Goal: Information Seeking & Learning: Learn about a topic

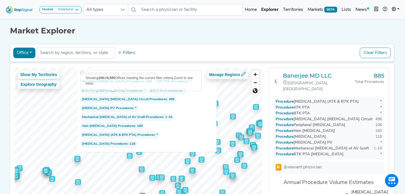
scroll to position [30, 0]
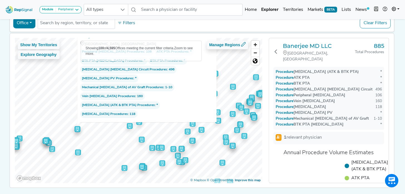
click at [31, 23] on button "Office" at bounding box center [24, 23] width 22 height 11
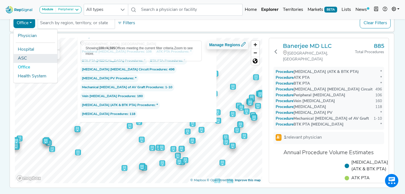
click at [24, 59] on link "ASC" at bounding box center [35, 58] width 44 height 9
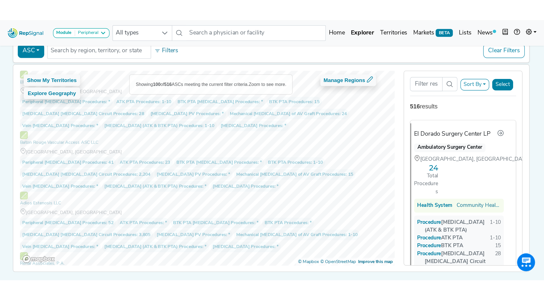
scroll to position [8, 0]
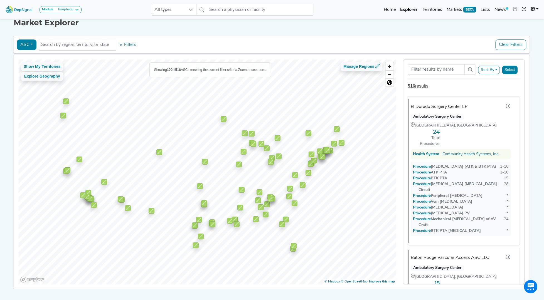
click at [62, 11] on div "Peripheral" at bounding box center [65, 10] width 18 height 4
click at [57, 46] on link "Peripheral" at bounding box center [65, 45] width 51 height 8
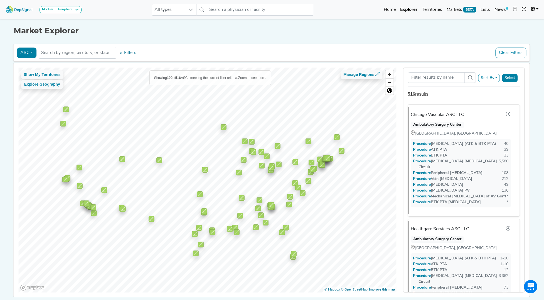
click at [32, 55] on button "ASC" at bounding box center [27, 53] width 20 height 11
click at [30, 98] on link "Office" at bounding box center [39, 97] width 44 height 9
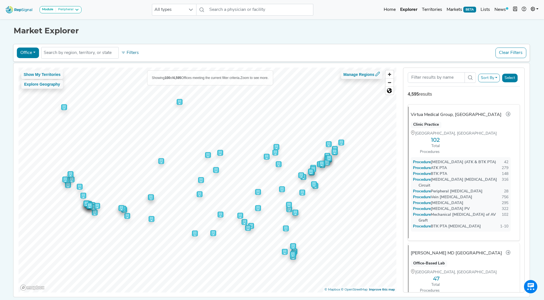
click at [405, 77] on button "Sort By" at bounding box center [489, 78] width 22 height 9
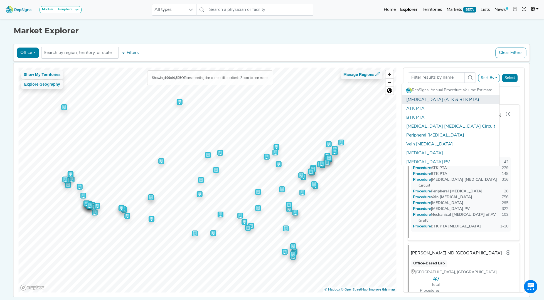
click at [405, 101] on link "[MEDICAL_DATA] (ATK & BTK PTA)" at bounding box center [451, 99] width 98 height 9
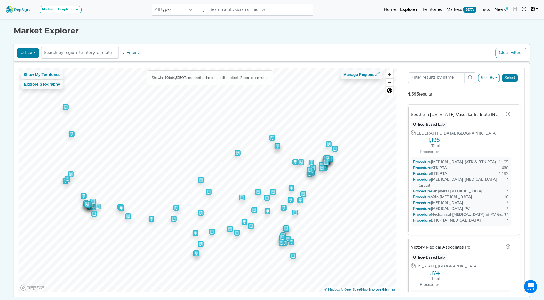
click at [405, 77] on button "Select" at bounding box center [510, 78] width 16 height 9
click at [405, 81] on button "Select" at bounding box center [510, 78] width 16 height 9
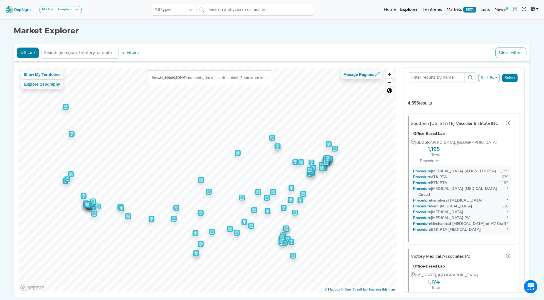
click at [405, 93] on div "Sort By RepSignal Annual Procedure Volume Estimate [MEDICAL_DATA] (ATK & BTK PT…" at bounding box center [464, 82] width 112 height 28
click at [405, 74] on button "Select" at bounding box center [510, 78] width 16 height 9
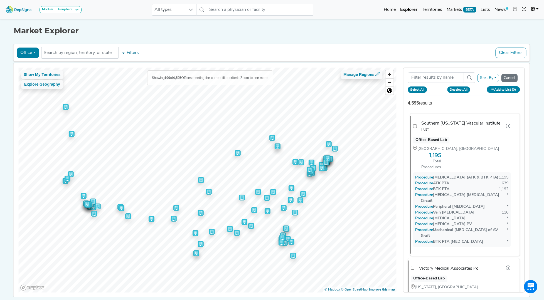
checkbox input "false"
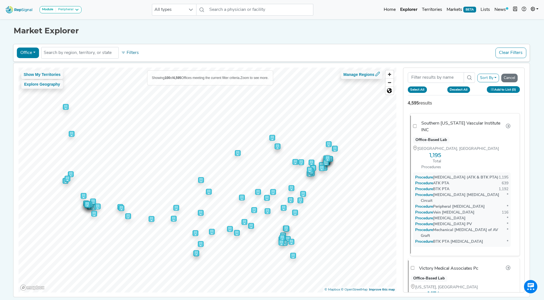
checkbox input "false"
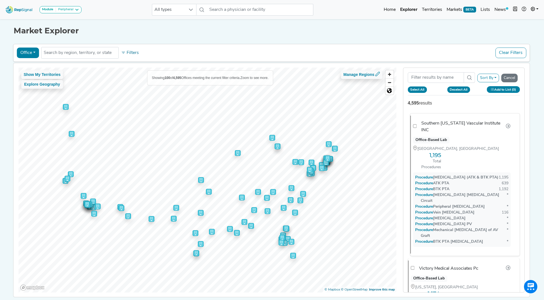
checkbox input "false"
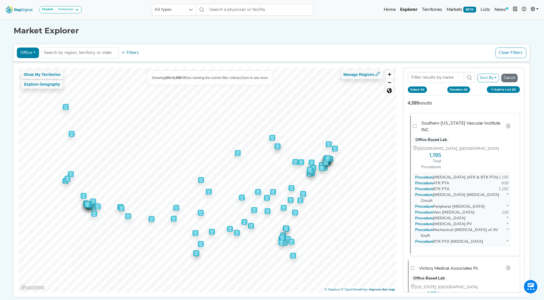
checkbox input "false"
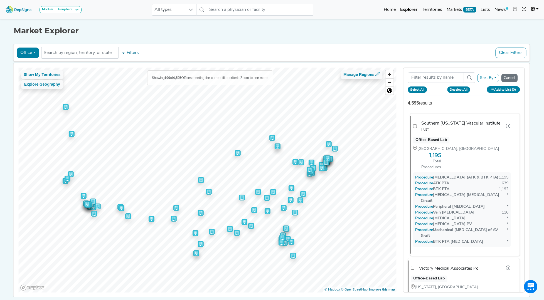
checkbox input "false"
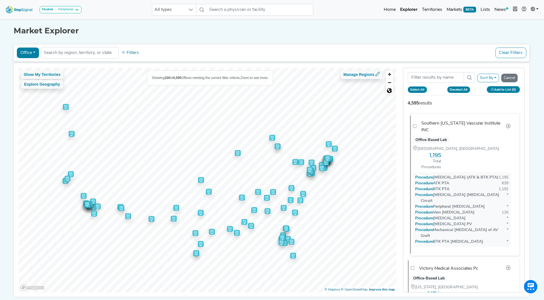
checkbox input "false"
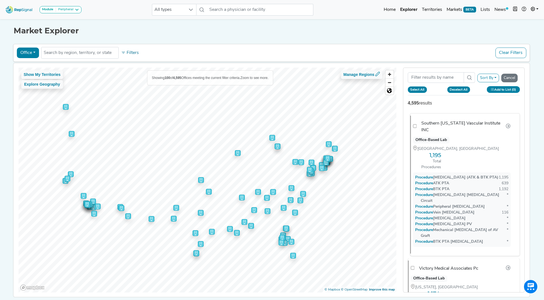
checkbox input "false"
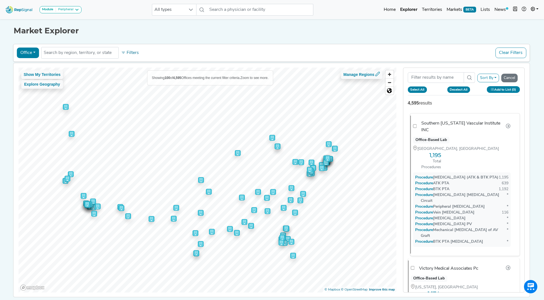
checkbox input "false"
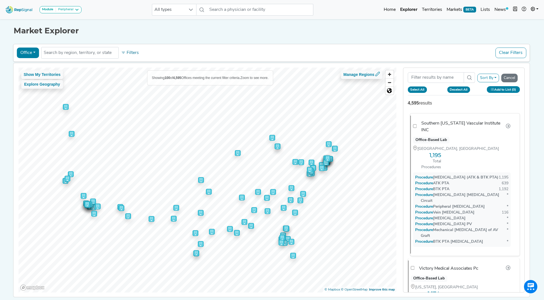
checkbox input "false"
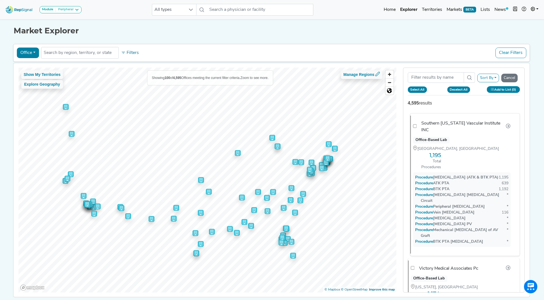
checkbox input "false"
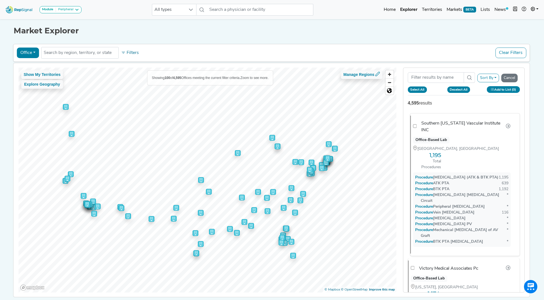
checkbox input "false"
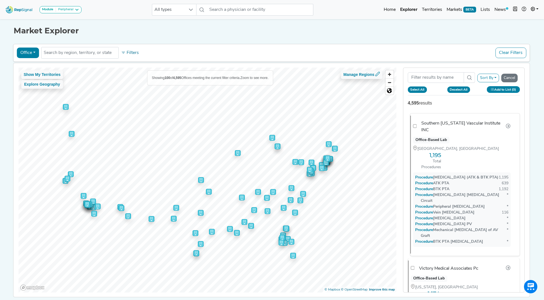
checkbox input "false"
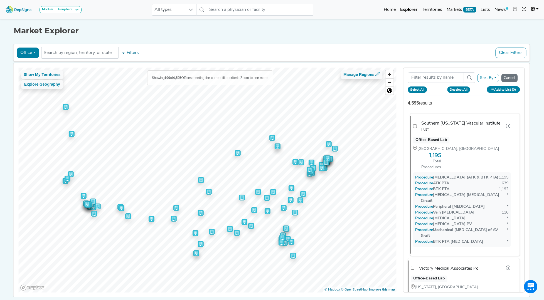
checkbox input "false"
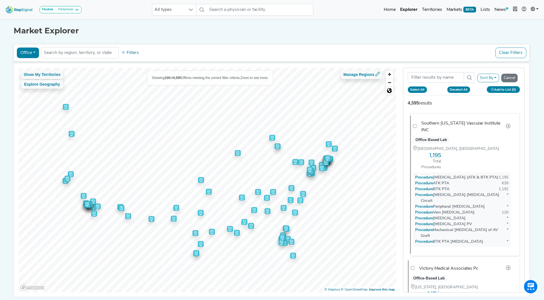
checkbox input "false"
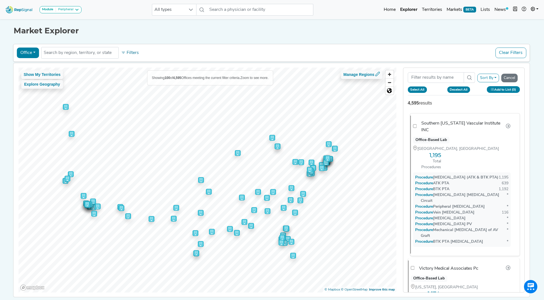
checkbox input "false"
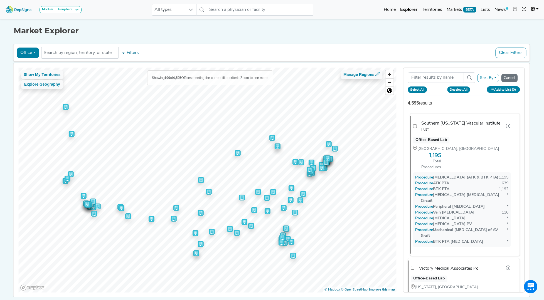
checkbox input "false"
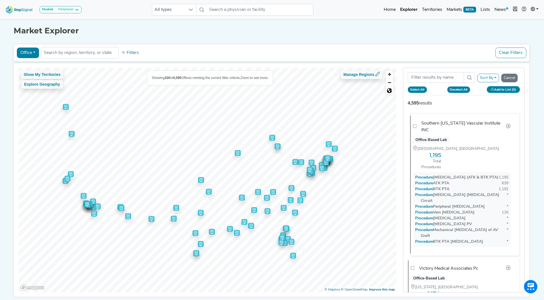
checkbox input "false"
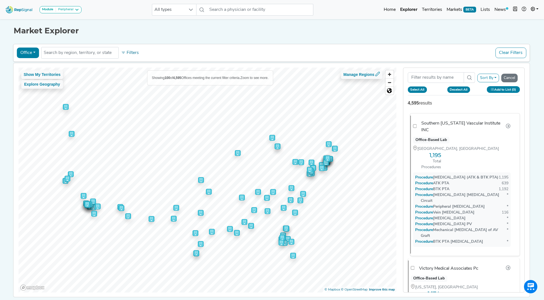
checkbox input "false"
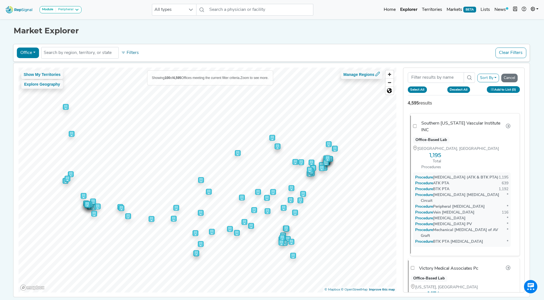
checkbox input "false"
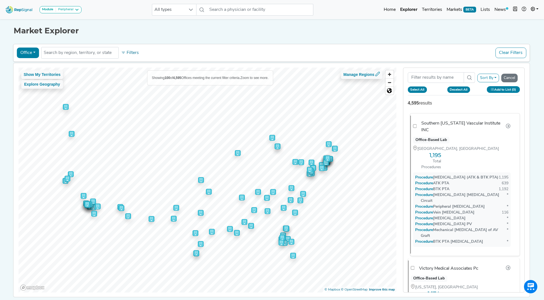
checkbox input "false"
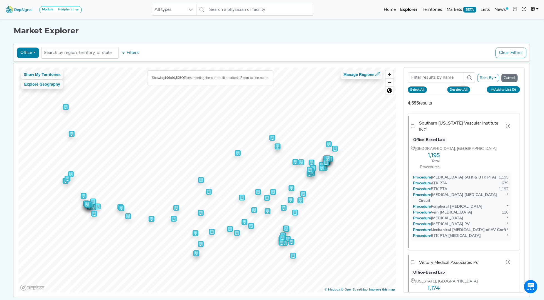
checkbox input "false"
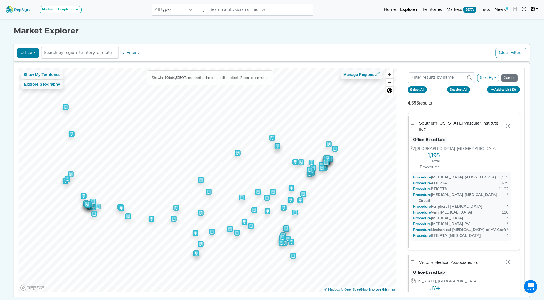
checkbox input "false"
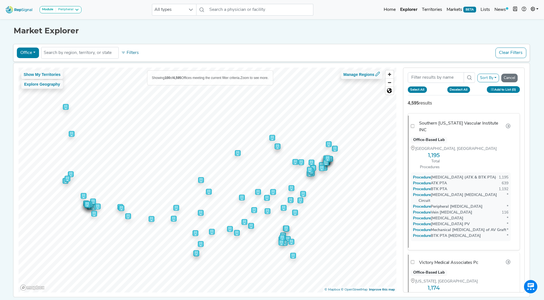
checkbox input "false"
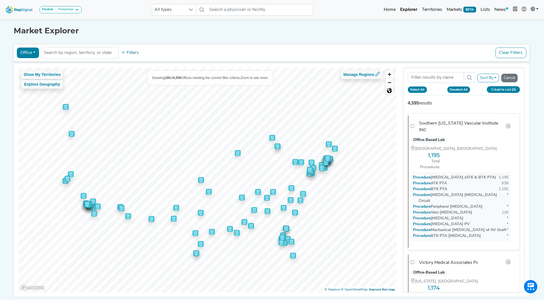
checkbox input "false"
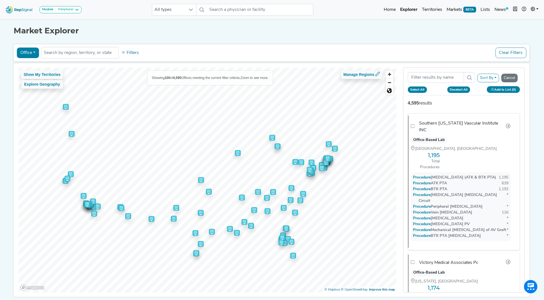
checkbox input "false"
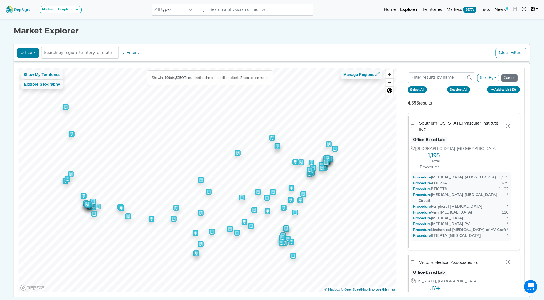
checkbox input "false"
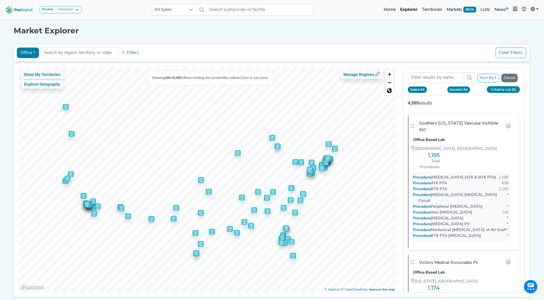
checkbox input "false"
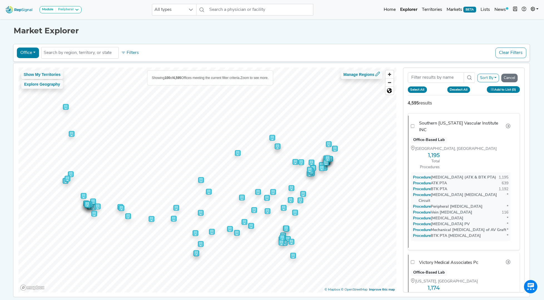
checkbox input "false"
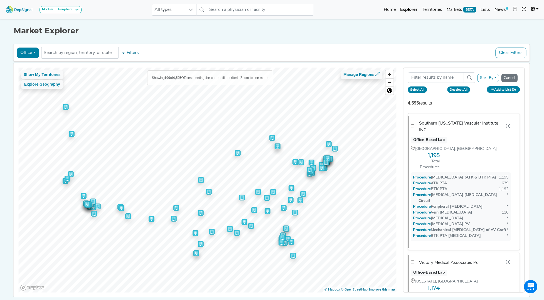
checkbox input "false"
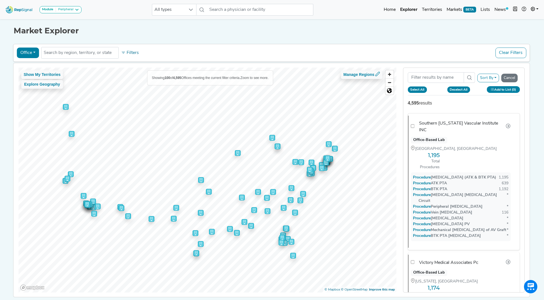
checkbox input "false"
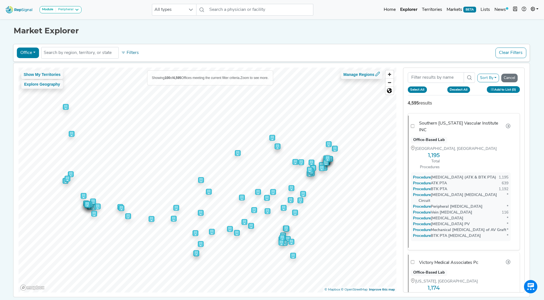
checkbox input "false"
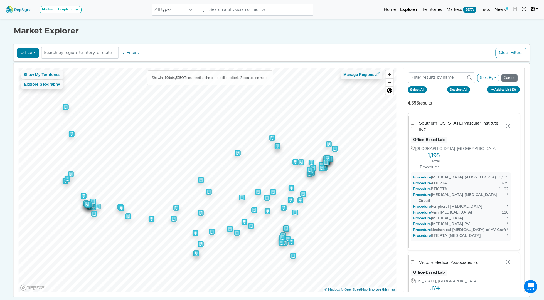
checkbox input "false"
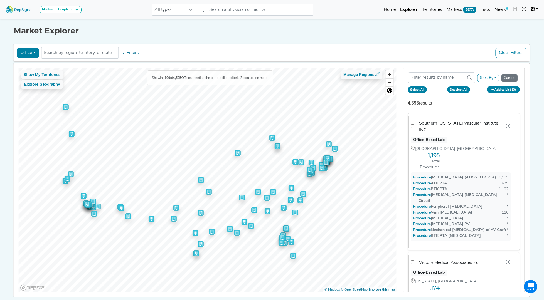
checkbox input "false"
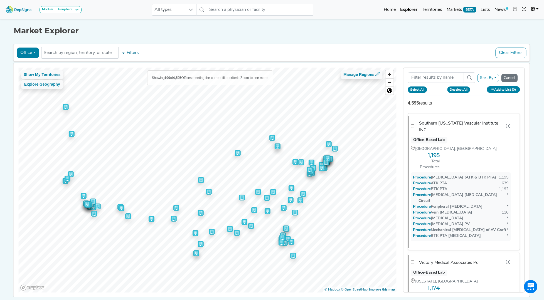
checkbox input "false"
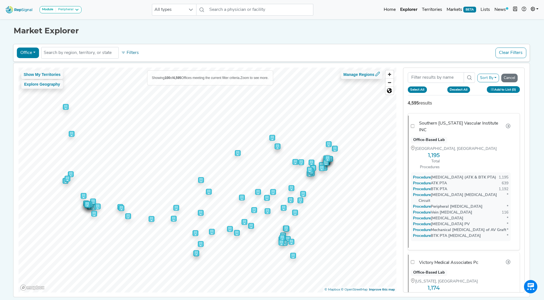
checkbox input "false"
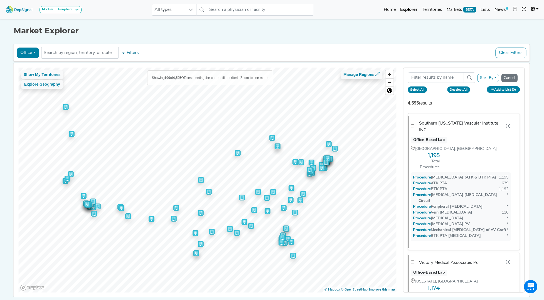
checkbox input "false"
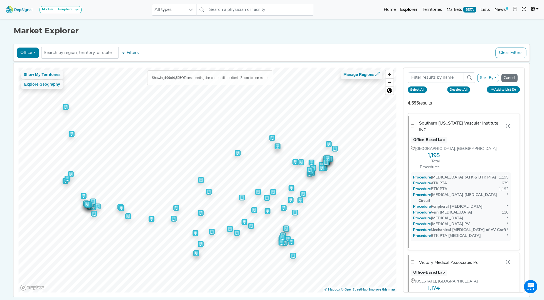
checkbox input "false"
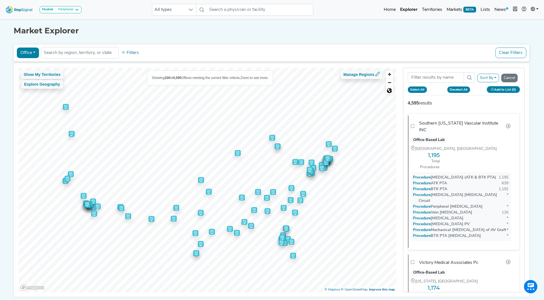
checkbox input "false"
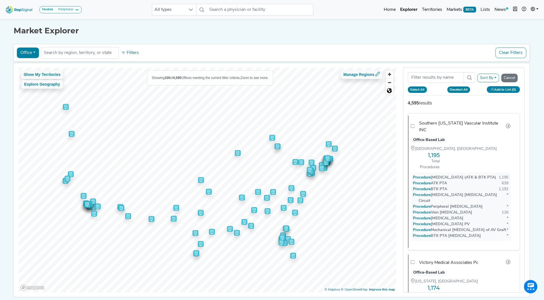
checkbox input "false"
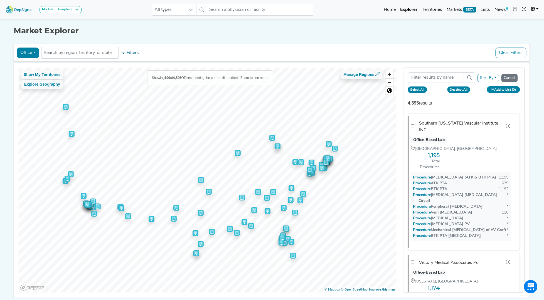
checkbox input "false"
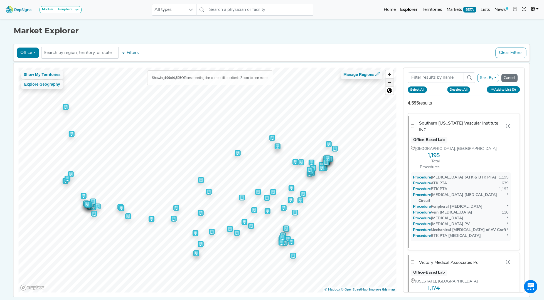
click at [390, 82] on span "Zoom out" at bounding box center [389, 83] width 8 height 8
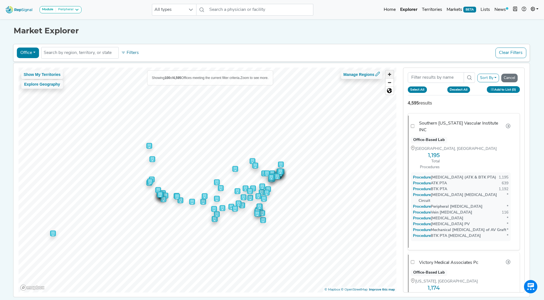
click at [390, 73] on span "Zoom in" at bounding box center [389, 74] width 8 height 8
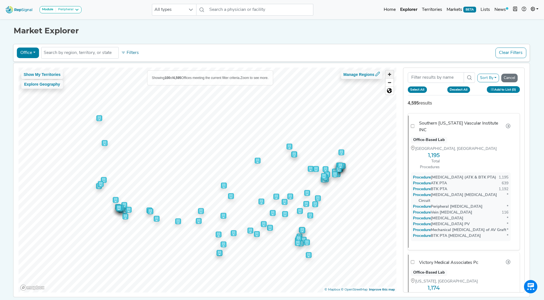
click at [390, 73] on span "Zoom in" at bounding box center [389, 74] width 8 height 8
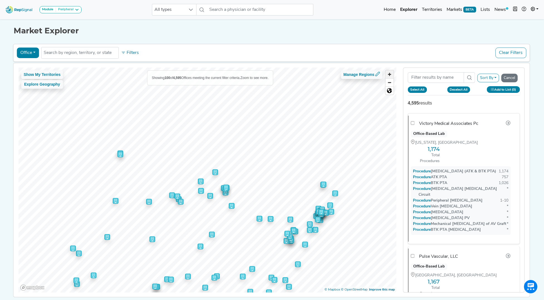
click at [391, 74] on span "Zoom in" at bounding box center [389, 74] width 8 height 8
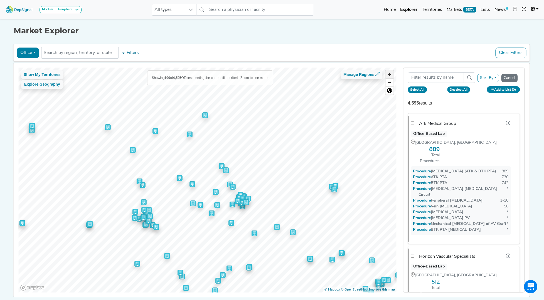
click at [391, 74] on span "Zoom in" at bounding box center [389, 74] width 8 height 8
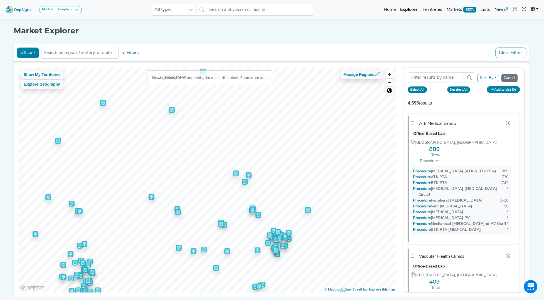
click at [235, 175] on img "Map marker" at bounding box center [236, 174] width 6 height 6
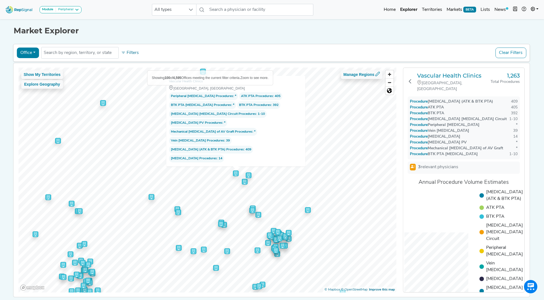
click at [185, 84] on link "Vascular Health Clinics" at bounding box center [186, 82] width 34 height 6
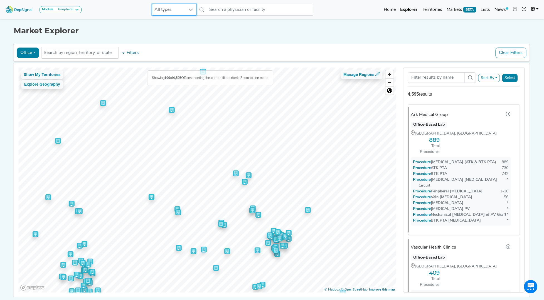
click at [185, 7] on span "All types" at bounding box center [168, 9] width 33 height 11
click at [391, 10] on link "Home" at bounding box center [390, 9] width 16 height 11
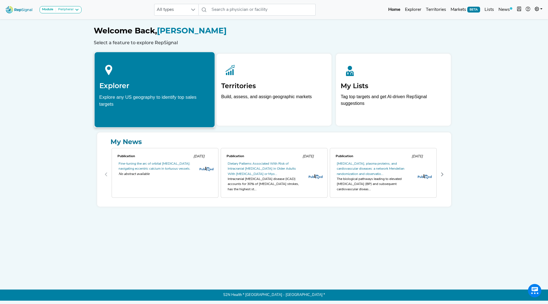
click at [117, 83] on h2 "Explorer" at bounding box center [154, 86] width 111 height 8
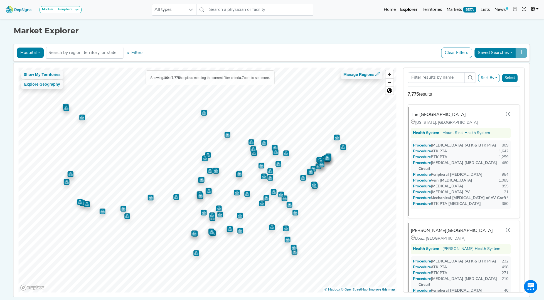
click at [34, 50] on button "Hospital" at bounding box center [30, 53] width 27 height 11
click at [35, 67] on link "Physician" at bounding box center [39, 65] width 44 height 9
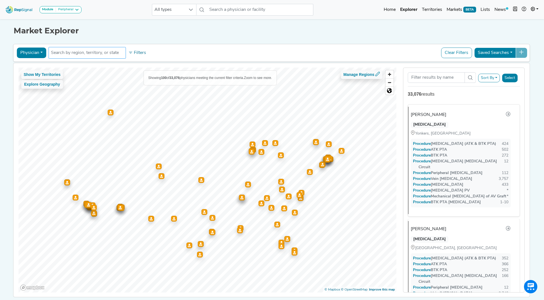
click at [85, 53] on input "text" at bounding box center [87, 53] width 72 height 7
click at [42, 51] on button "Physician" at bounding box center [32, 53] width 30 height 11
click at [63, 51] on input "text" at bounding box center [87, 53] width 72 height 7
click at [170, 42] on div "Market Explorer Physician Physician Hospital ASC Office Health System [PERSON_N…" at bounding box center [272, 158] width 367 height 280
click at [392, 10] on link "Home" at bounding box center [390, 9] width 16 height 11
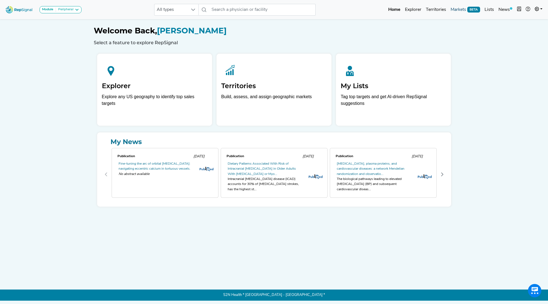
click at [405, 9] on link "Markets BETA" at bounding box center [465, 9] width 34 height 11
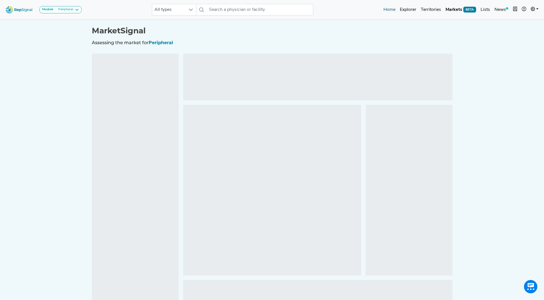
click at [391, 10] on link "Home" at bounding box center [389, 9] width 16 height 11
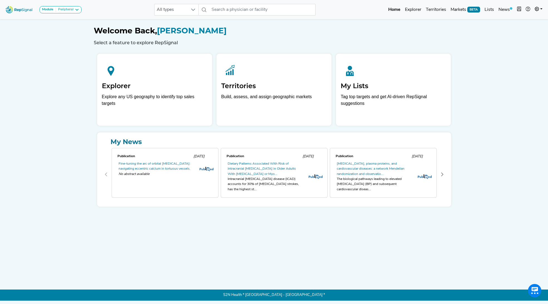
click at [74, 10] on div "Module Peripheral" at bounding box center [60, 10] width 37 height 4
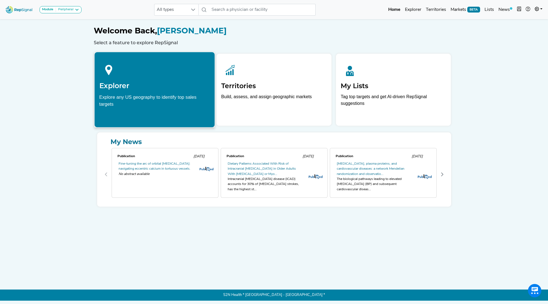
click at [146, 95] on div "Explore any US geography to identify top sales targets" at bounding box center [154, 101] width 111 height 14
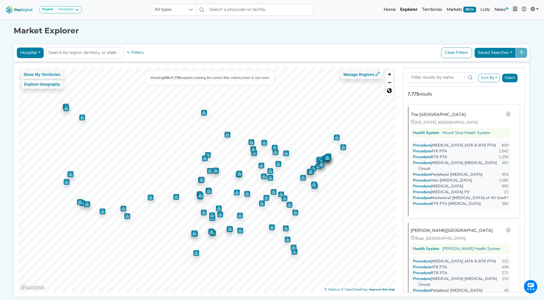
click at [35, 51] on button "Hospital" at bounding box center [30, 53] width 27 height 11
click at [70, 10] on div "Peripheral" at bounding box center [65, 10] width 18 height 4
click at [29, 51] on button "Hospital" at bounding box center [30, 53] width 27 height 11
click at [26, 78] on link "Hospital" at bounding box center [39, 79] width 44 height 9
click at [86, 56] on input "text" at bounding box center [84, 53] width 72 height 7
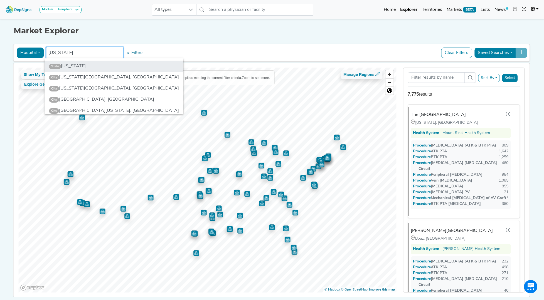
click at [74, 66] on li "State [US_STATE]" at bounding box center [114, 66] width 139 height 11
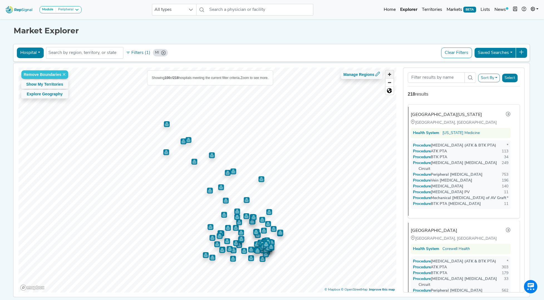
click at [391, 75] on span "Zoom in" at bounding box center [389, 74] width 8 height 8
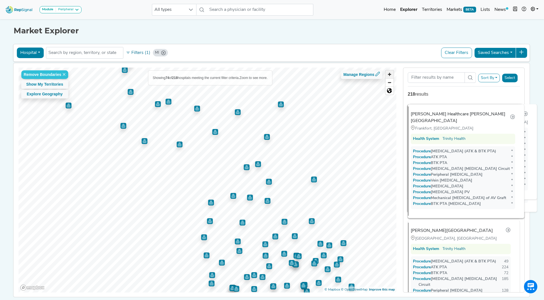
click at [391, 75] on span "Zoom in" at bounding box center [389, 74] width 8 height 8
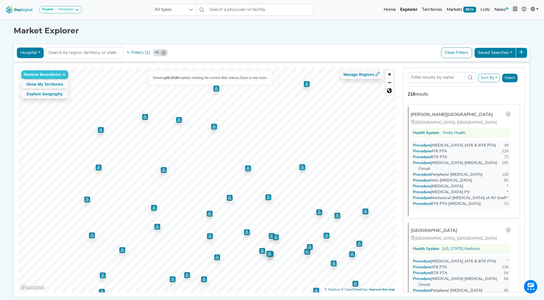
click at [405, 78] on button "Select" at bounding box center [510, 78] width 16 height 9
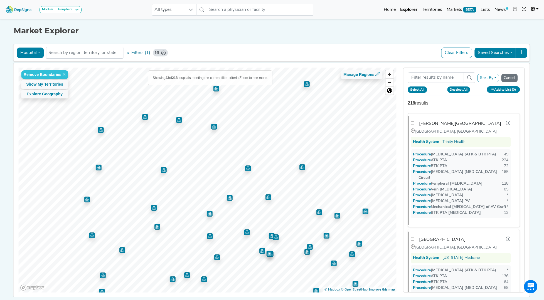
click at [405, 87] on button "Select All" at bounding box center [417, 90] width 19 height 6
click at [405, 52] on button "Saved Searches" at bounding box center [495, 53] width 42 height 11
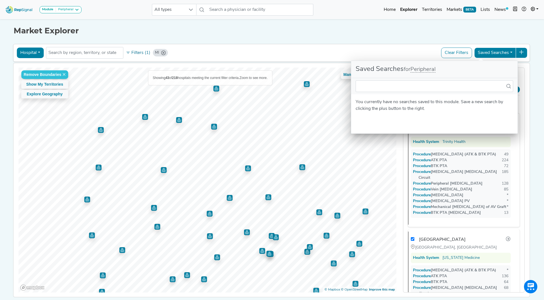
click at [405, 31] on h1 "Market Explorer" at bounding box center [272, 30] width 517 height 9
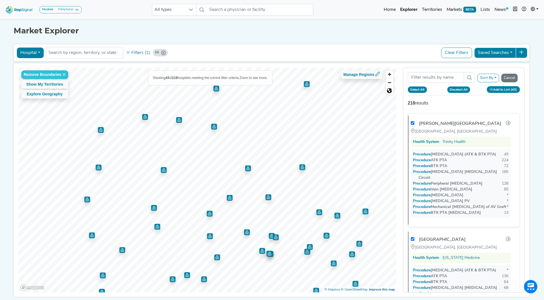
click at [212, 126] on img "Map marker" at bounding box center [214, 127] width 6 height 6
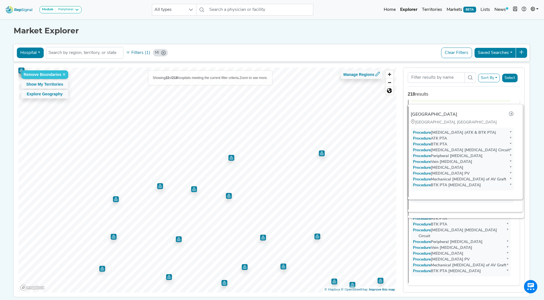
scroll to position [2217, 0]
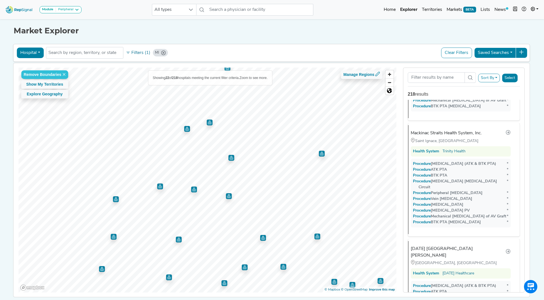
click at [186, 129] on img "Map marker" at bounding box center [187, 129] width 6 height 6
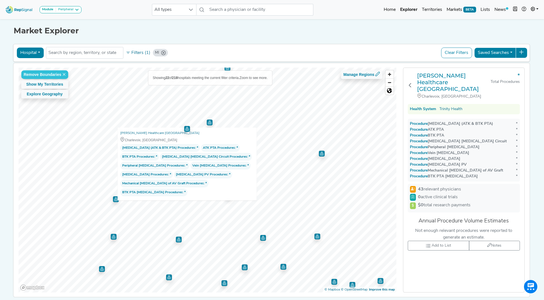
click at [208, 124] on img "Map marker" at bounding box center [210, 123] width 6 height 6
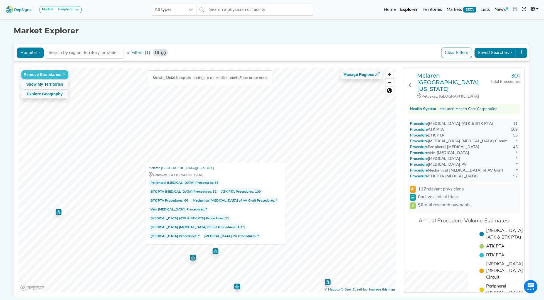
click at [230, 194] on div "Remove Boundaries Show My Territories Explore Geography Showing 22 of 218 hospi…" at bounding box center [207, 180] width 378 height 225
click at [128, 186] on img "Map marker" at bounding box center [130, 188] width 6 height 6
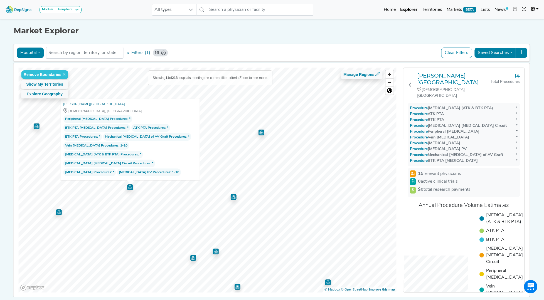
click at [231, 194] on img "Map marker" at bounding box center [233, 197] width 6 height 6
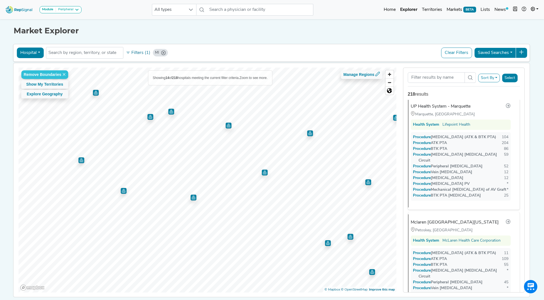
scroll to position [0, 0]
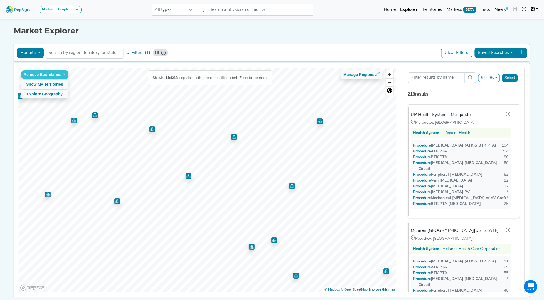
click at [318, 122] on img "Map marker" at bounding box center [320, 122] width 6 height 6
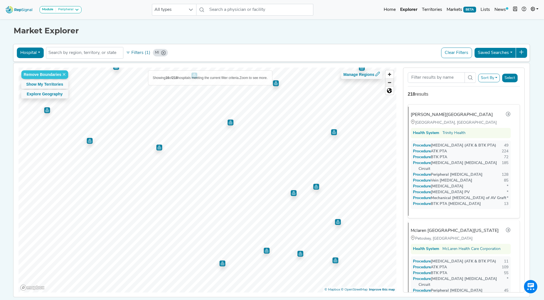
click at [390, 83] on span "Zoom out" at bounding box center [389, 83] width 8 height 8
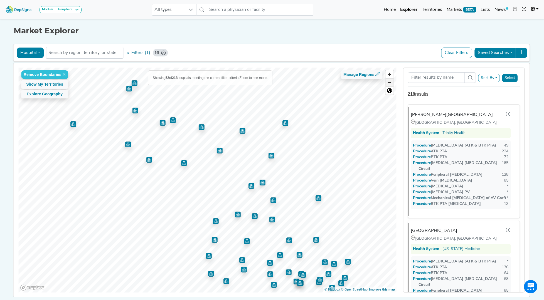
click at [390, 83] on span "Zoom out" at bounding box center [389, 83] width 8 height 8
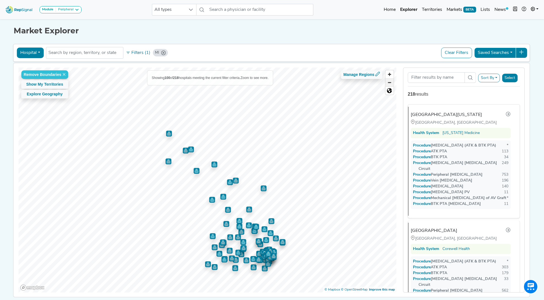
click at [390, 83] on span "Zoom out" at bounding box center [389, 83] width 8 height 8
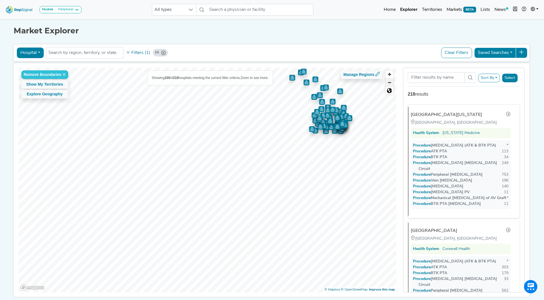
click at [389, 82] on span "Zoom out" at bounding box center [389, 83] width 8 height 8
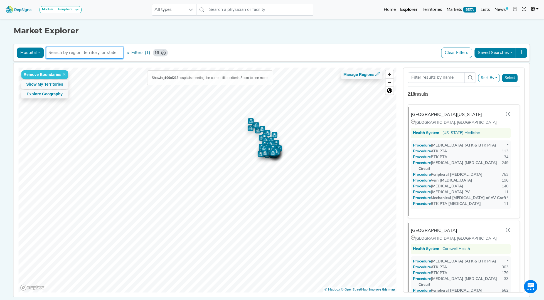
click at [107, 52] on input "text" at bounding box center [84, 53] width 72 height 7
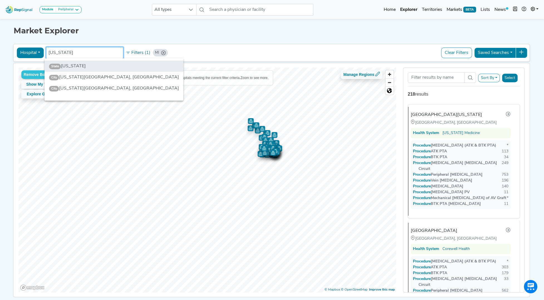
click at [71, 66] on li "State [US_STATE]" at bounding box center [114, 66] width 139 height 11
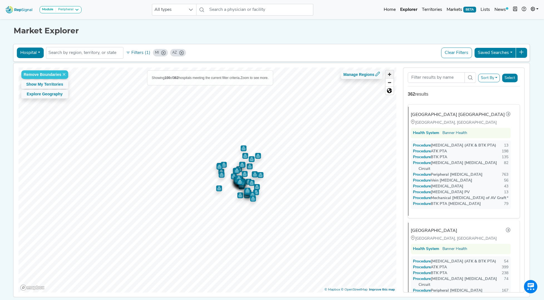
click at [392, 73] on span "Zoom in" at bounding box center [389, 74] width 8 height 8
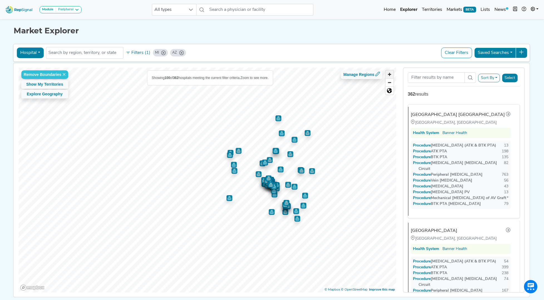
click at [392, 73] on span "Zoom in" at bounding box center [389, 74] width 8 height 8
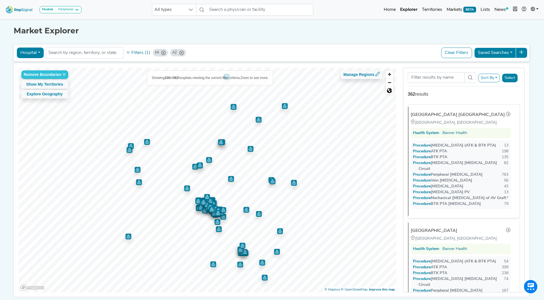
click at [220, 144] on img "Map marker" at bounding box center [221, 142] width 6 height 6
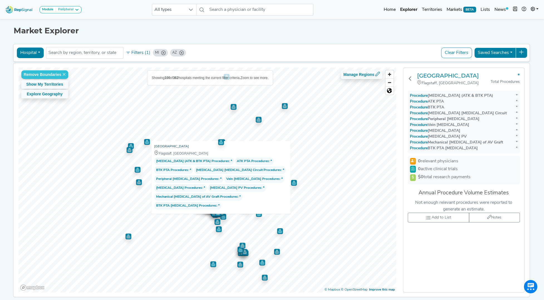
click at [168, 148] on link "[GEOGRAPHIC_DATA]" at bounding box center [171, 147] width 35 height 6
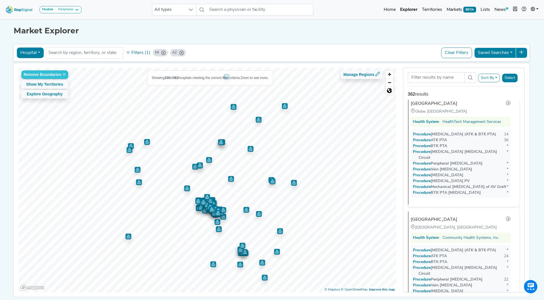
scroll to position [5103, 0]
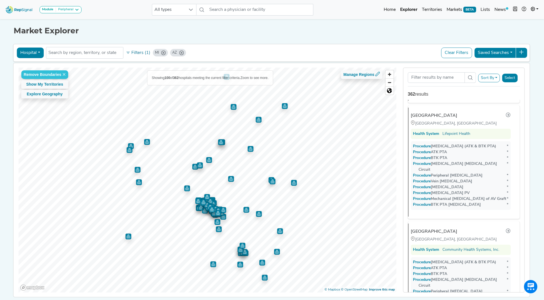
click at [72, 10] on div "Peripheral" at bounding box center [65, 10] width 18 height 4
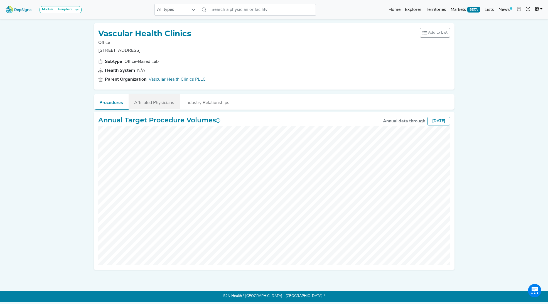
click at [154, 102] on button "Affiliated Physicians" at bounding box center [154, 101] width 51 height 15
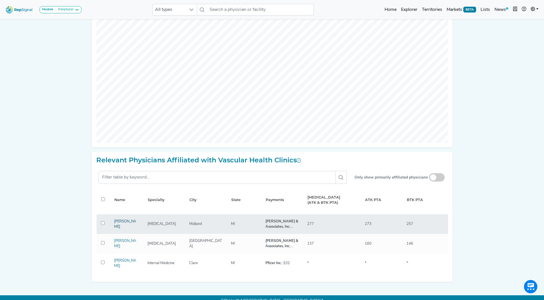
click at [124, 224] on link "Omar Haqqani" at bounding box center [125, 224] width 22 height 9
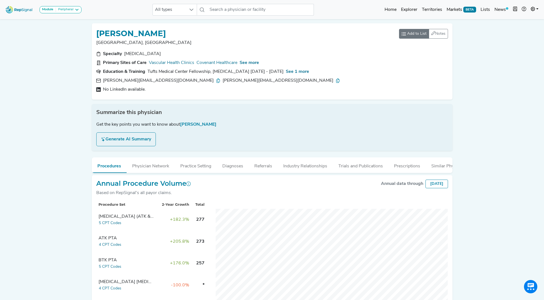
click at [411, 35] on span "Add to List" at bounding box center [416, 34] width 19 height 6
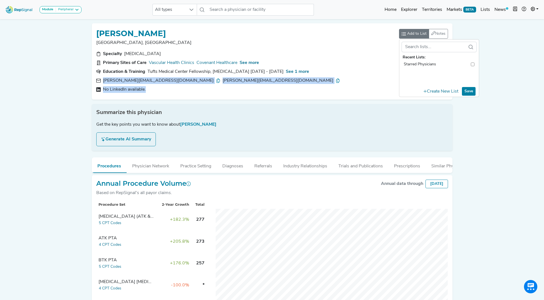
drag, startPoint x: 103, startPoint y: 81, endPoint x: 256, endPoint y: 90, distance: 153.4
click at [256, 90] on div "omar.haqqani@midmichigan.org omar.haqqani@vascularhealthclinics.org No LinkedIn…" at bounding box center [272, 85] width 352 height 16
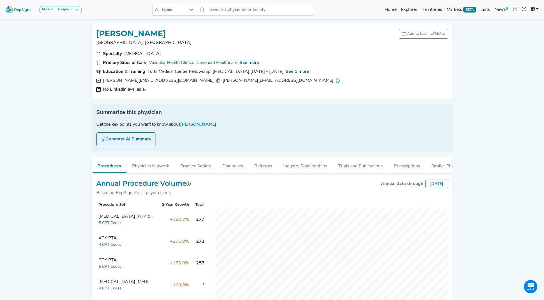
click at [192, 41] on p "[GEOGRAPHIC_DATA], [GEOGRAPHIC_DATA]" at bounding box center [247, 43] width 303 height 7
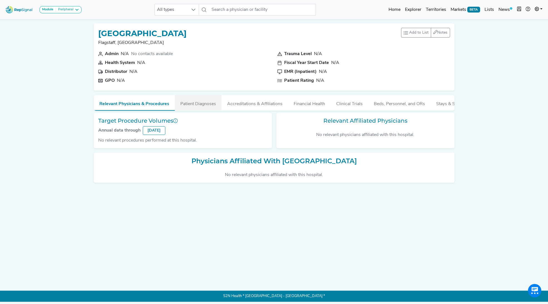
click at [196, 105] on button "Patient Diagnoses" at bounding box center [198, 102] width 47 height 15
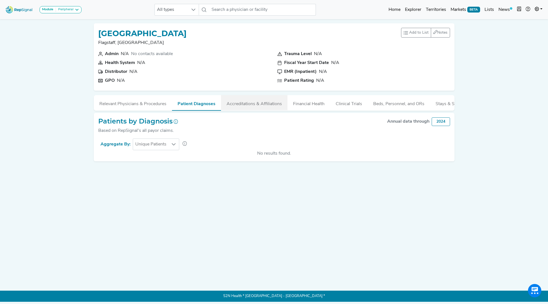
click at [247, 105] on button "Accreditations & Affiliations" at bounding box center [254, 102] width 67 height 15
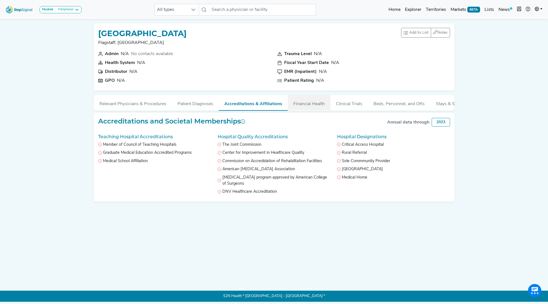
click at [307, 104] on button "Financial Health" at bounding box center [309, 102] width 43 height 15
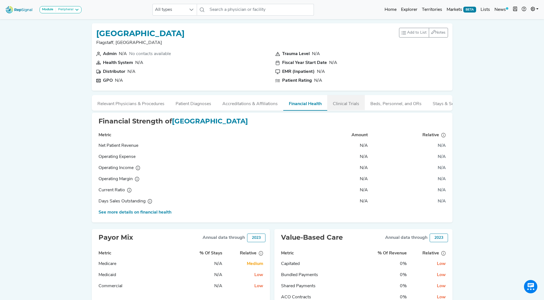
click at [347, 102] on button "Clinical Trials" at bounding box center [346, 102] width 38 height 15
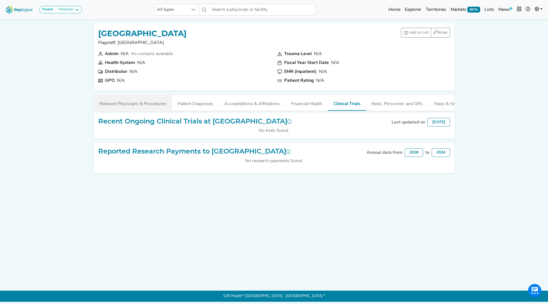
click at [120, 104] on button "Relevant Physicians & Procedures" at bounding box center [133, 102] width 78 height 15
